Goal: Browse casually

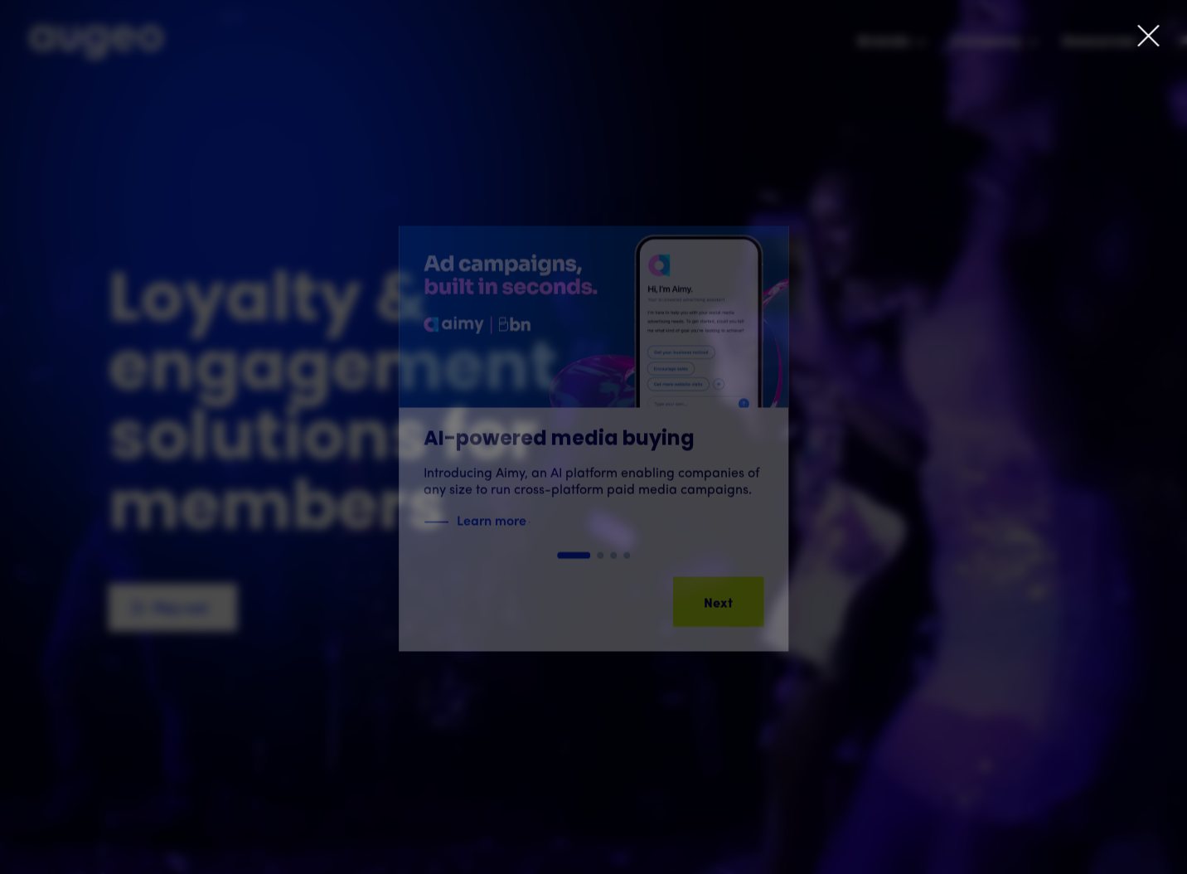
click at [1144, 34] on icon at bounding box center [1148, 35] width 25 height 25
